Goal: Check status: Check status

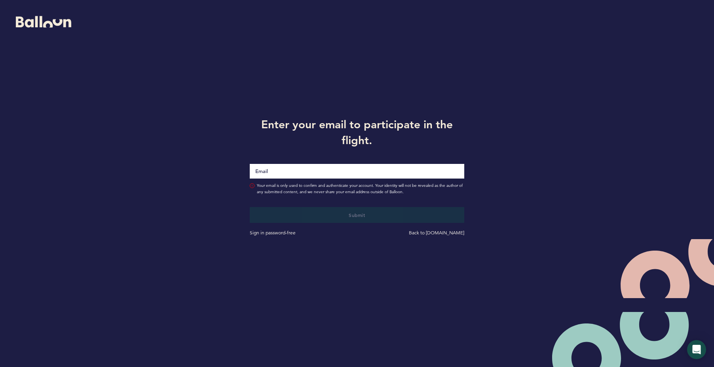
click at [308, 176] on input "Email" at bounding box center [357, 171] width 214 height 15
type input "[EMAIL_ADDRESS][DOMAIN_NAME]"
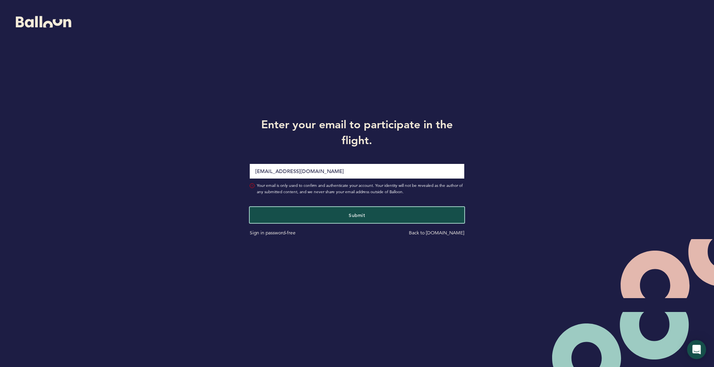
click at [332, 204] on div "Submit Sign in password-free Back to [DOMAIN_NAME]" at bounding box center [357, 216] width 226 height 42
click at [341, 217] on button "Submit" at bounding box center [357, 215] width 221 height 16
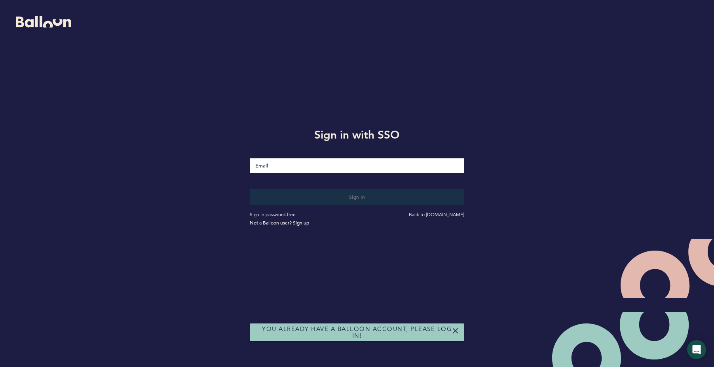
click at [290, 162] on input "Email" at bounding box center [357, 165] width 214 height 15
type input "[EMAIL_ADDRESS][DOMAIN_NAME]"
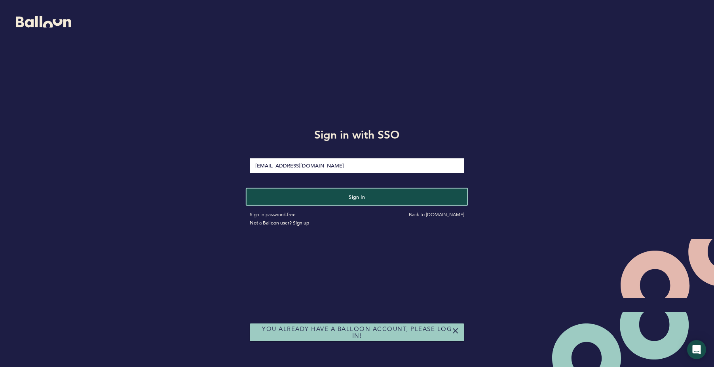
click at [338, 201] on button "Sign in" at bounding box center [357, 196] width 221 height 16
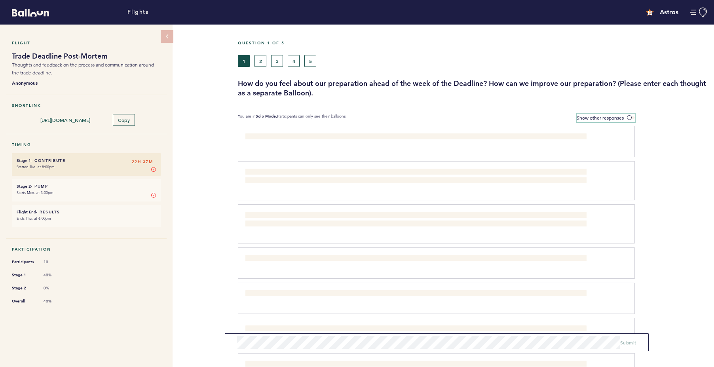
click at [628, 118] on span at bounding box center [631, 117] width 8 height 2
click at [0, 0] on input "Show other responses" at bounding box center [0, 0] width 0 height 0
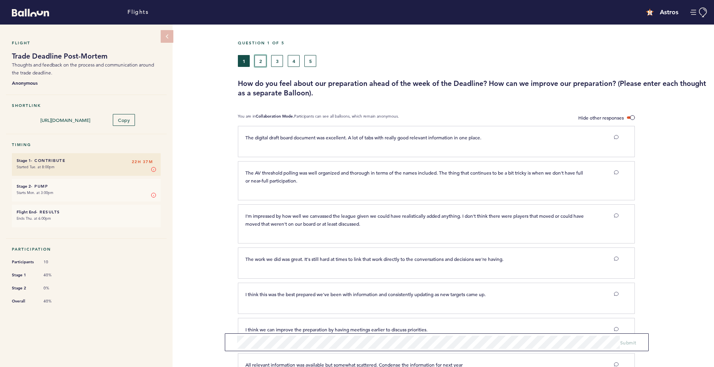
click at [256, 59] on button "2" at bounding box center [260, 61] width 12 height 12
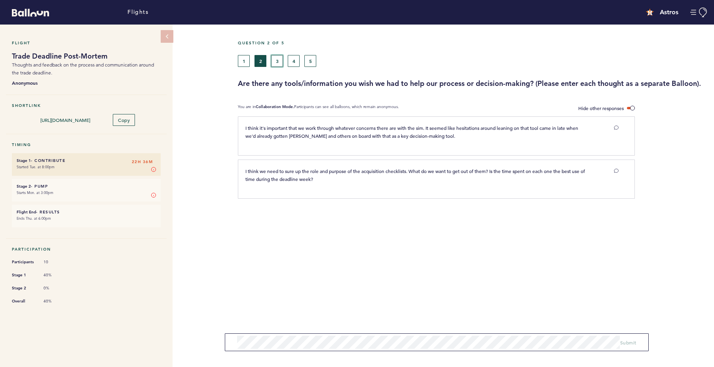
click at [279, 65] on button "3" at bounding box center [277, 61] width 12 height 12
click at [293, 65] on button "4" at bounding box center [294, 61] width 12 height 12
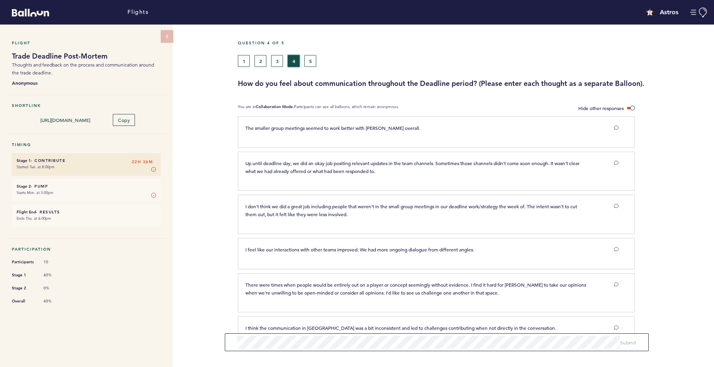
scroll to position [23, 0]
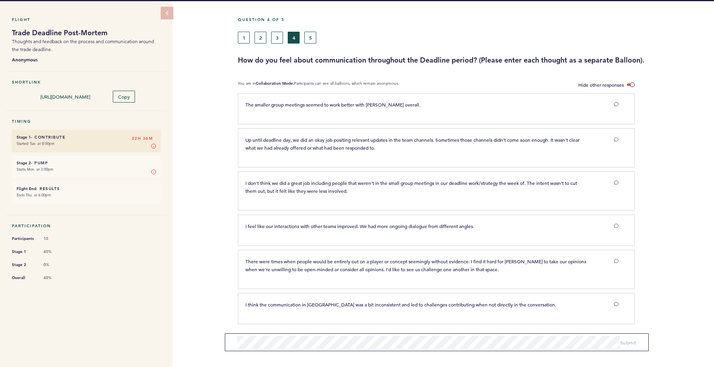
click at [304, 37] on div "1 2 3 4 5" at bounding box center [412, 38] width 349 height 12
click at [309, 37] on button "5" at bounding box center [310, 38] width 12 height 12
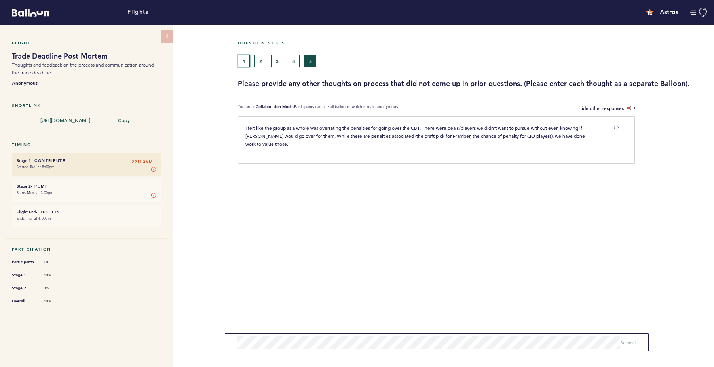
click at [244, 59] on button "1" at bounding box center [244, 61] width 12 height 12
